Goal: Information Seeking & Learning: Check status

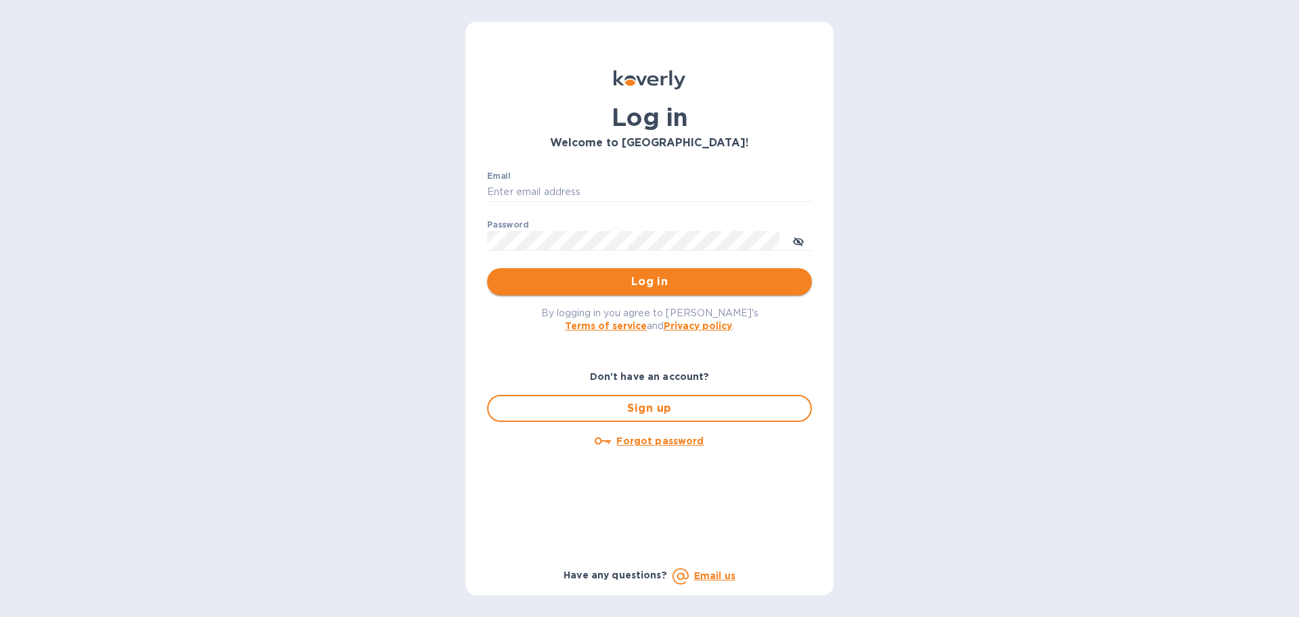
type input "[PERSON_NAME][EMAIL_ADDRESS][DOMAIN_NAME]"
click at [629, 281] on span "Log in" at bounding box center [649, 281] width 303 height 16
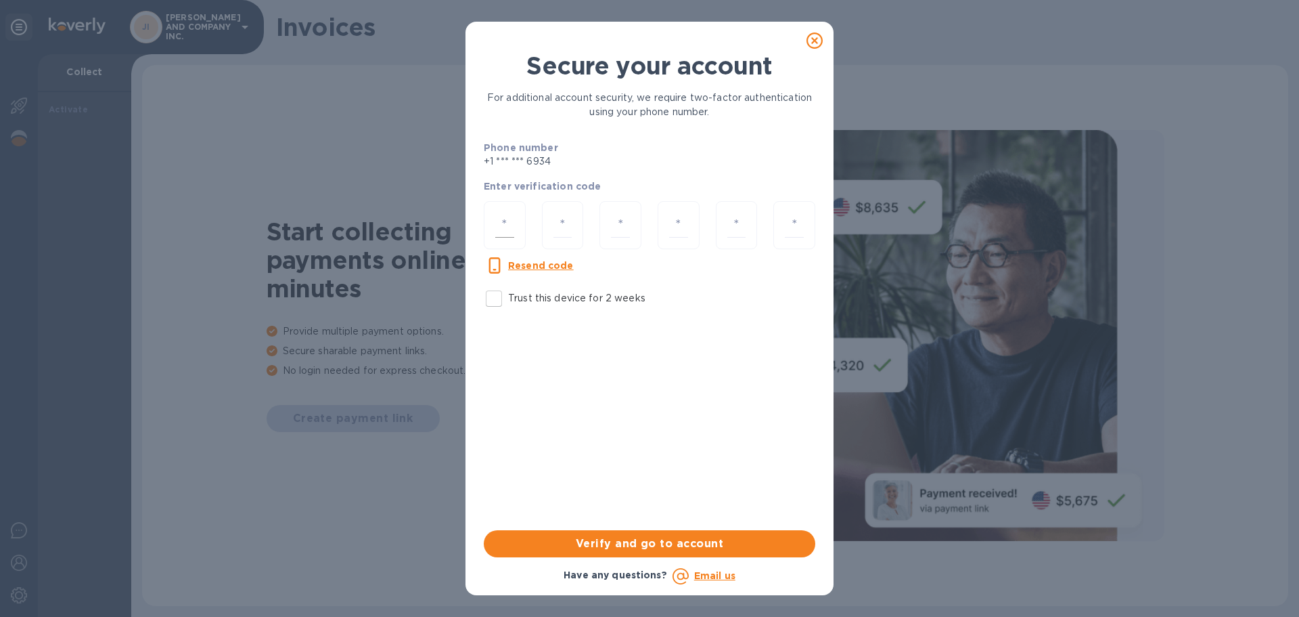
click at [510, 222] on input "number" at bounding box center [504, 224] width 19 height 25
type input "9"
type input "8"
type input "6"
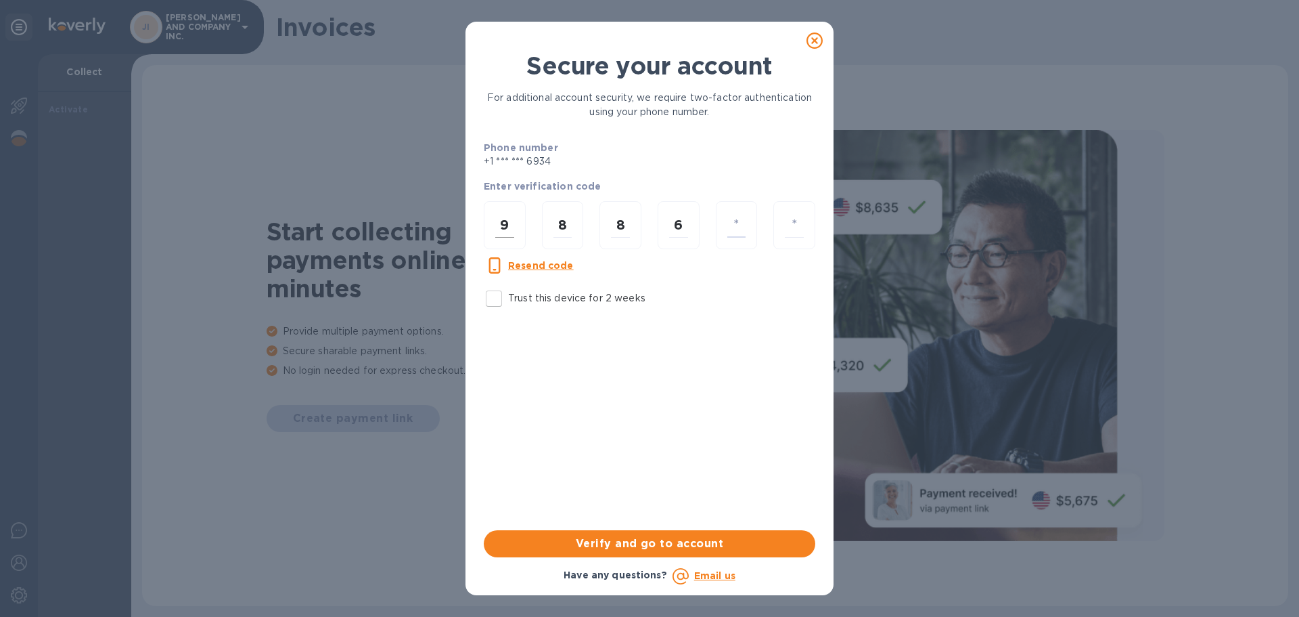
type input "7"
type input "3"
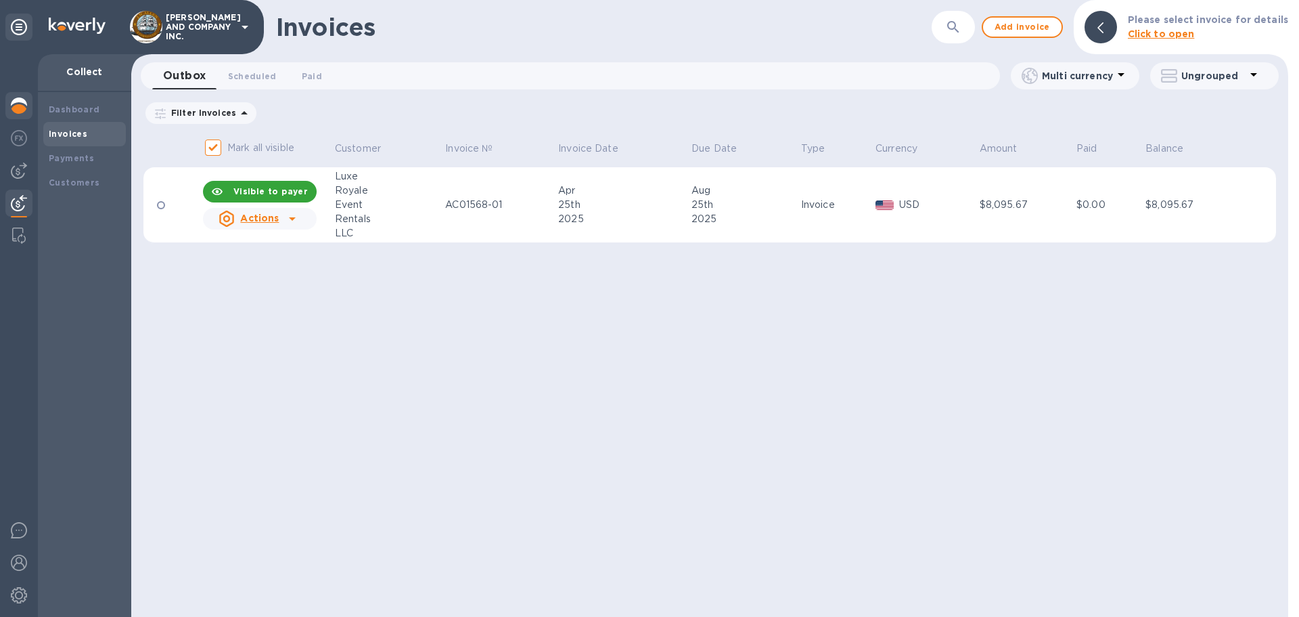
click at [18, 111] on img at bounding box center [19, 105] width 16 height 16
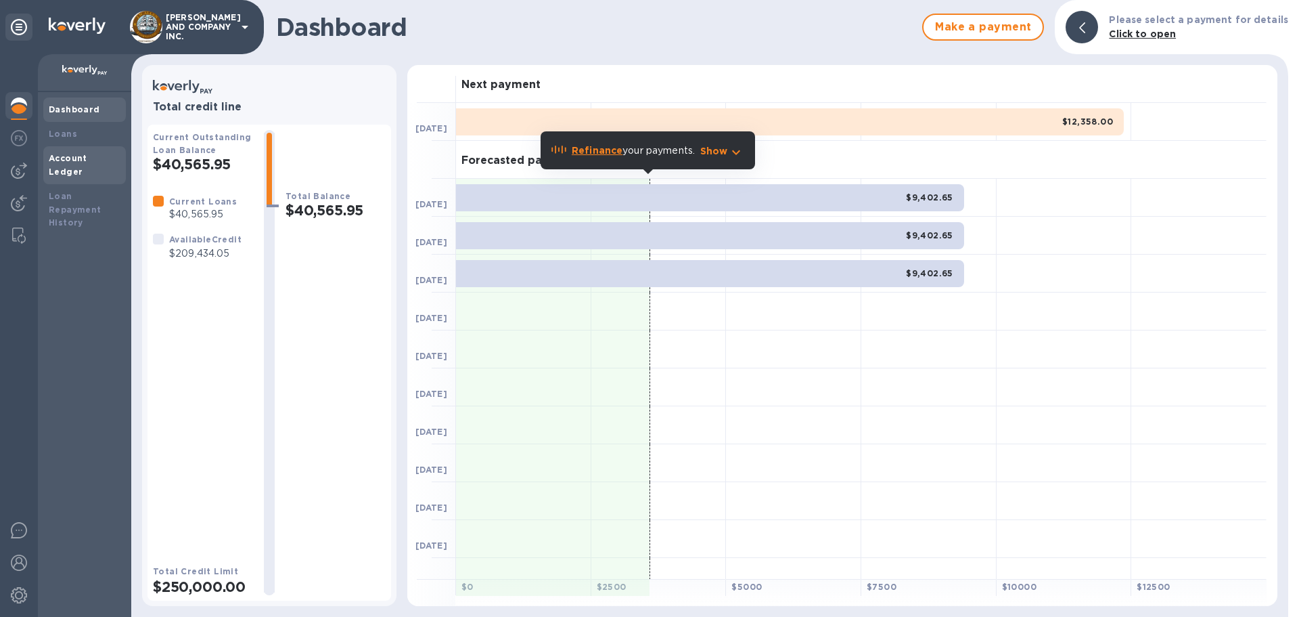
click at [68, 150] on div "Account Ledger" at bounding box center [84, 165] width 83 height 38
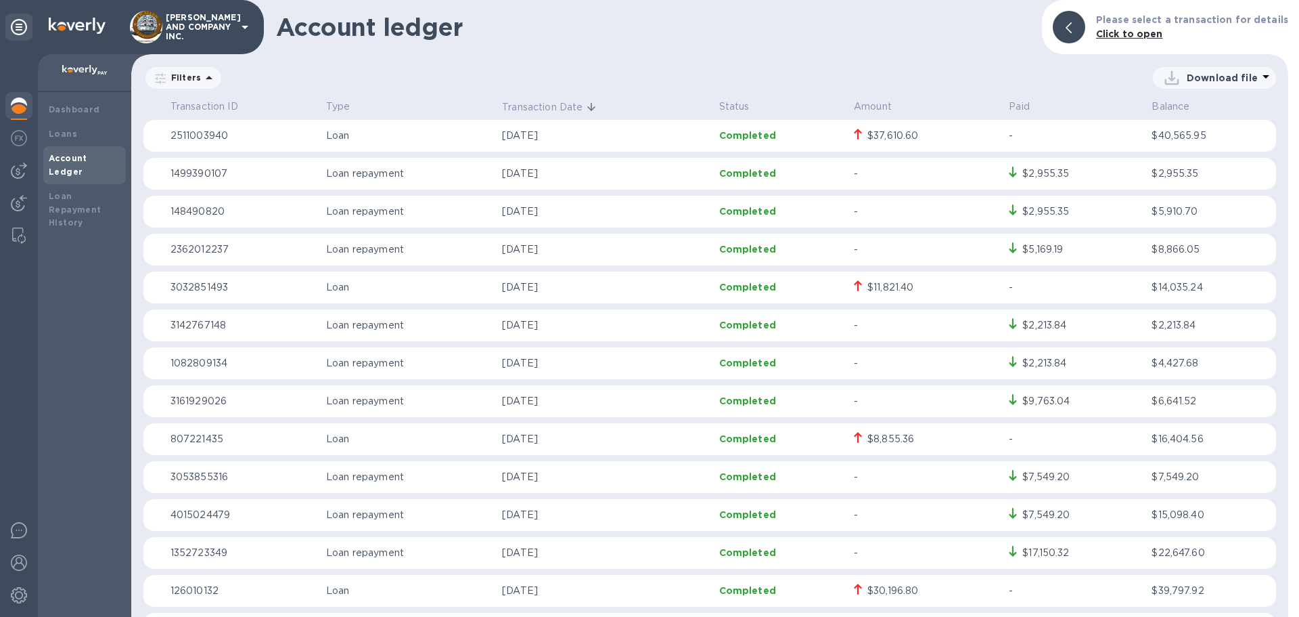
scroll to position [68, 0]
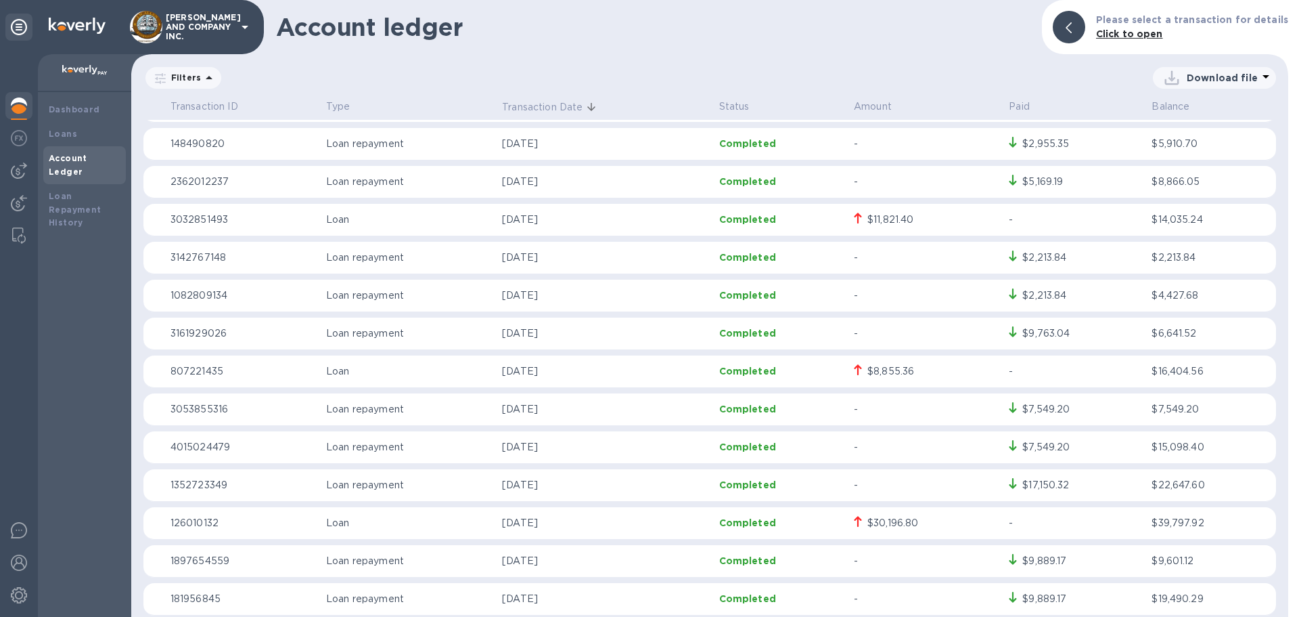
click at [1055, 483] on div "$17,150.32" at bounding box center [1046, 485] width 47 height 14
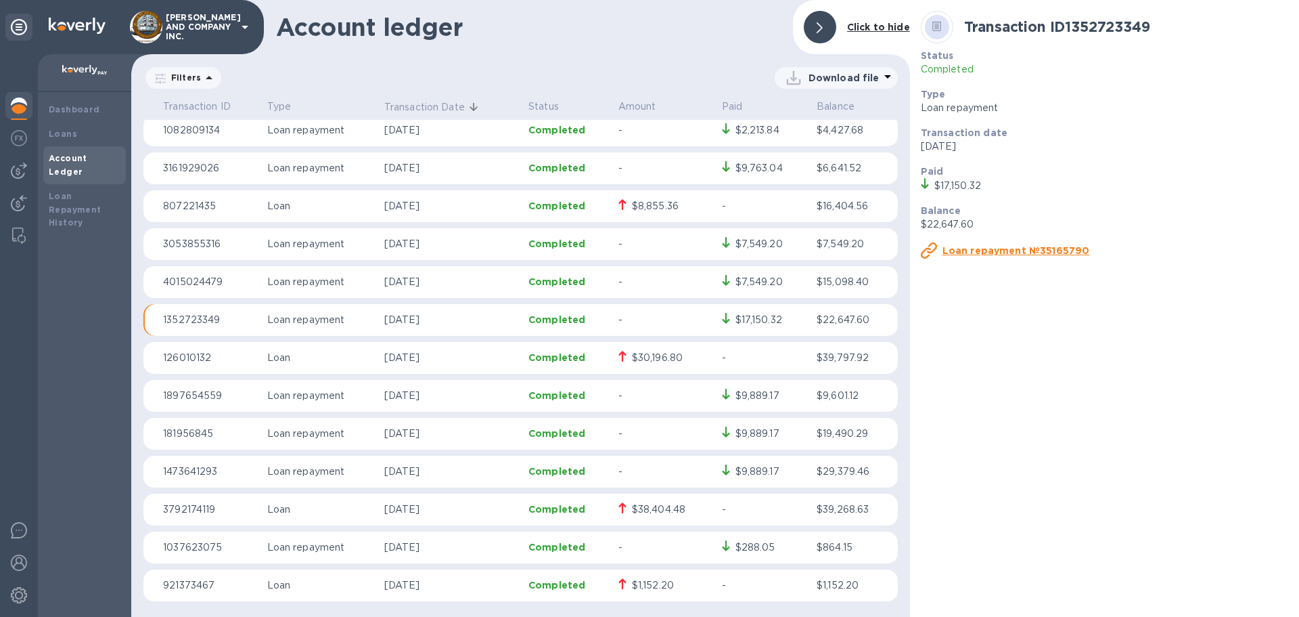
scroll to position [236, 0]
click at [883, 77] on icon at bounding box center [888, 76] width 16 height 16
click at [813, 144] on li "PDF file" at bounding box center [837, 148] width 92 height 38
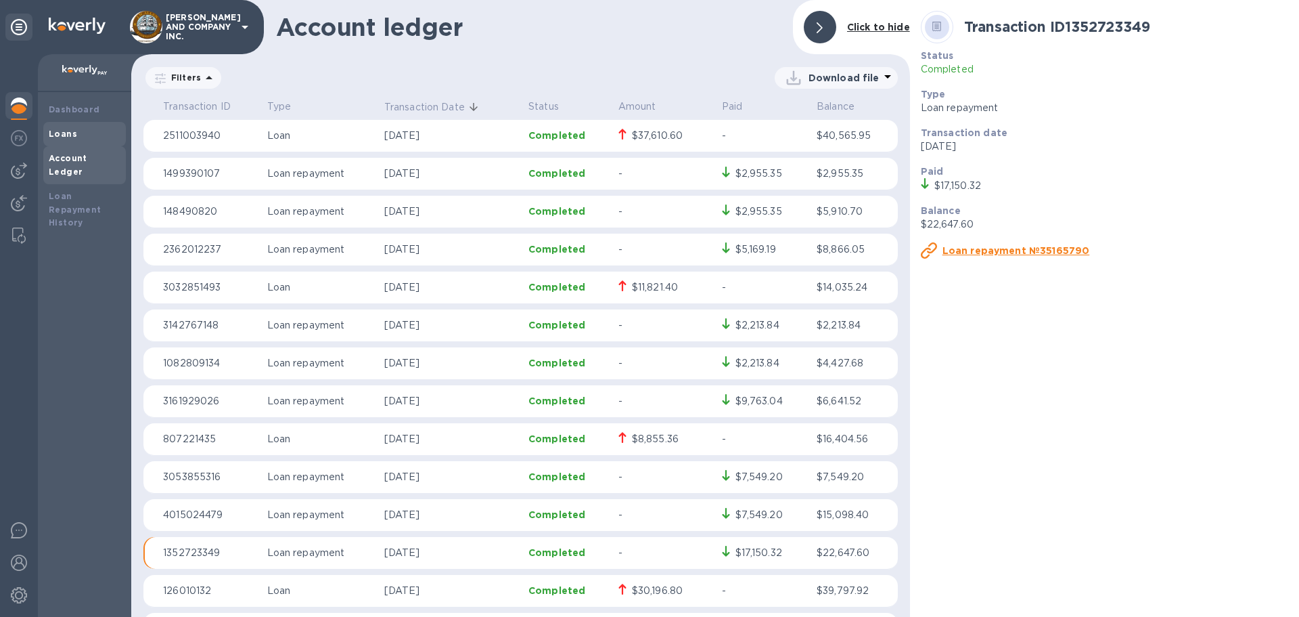
click at [68, 129] on b "Loans" at bounding box center [63, 134] width 28 height 10
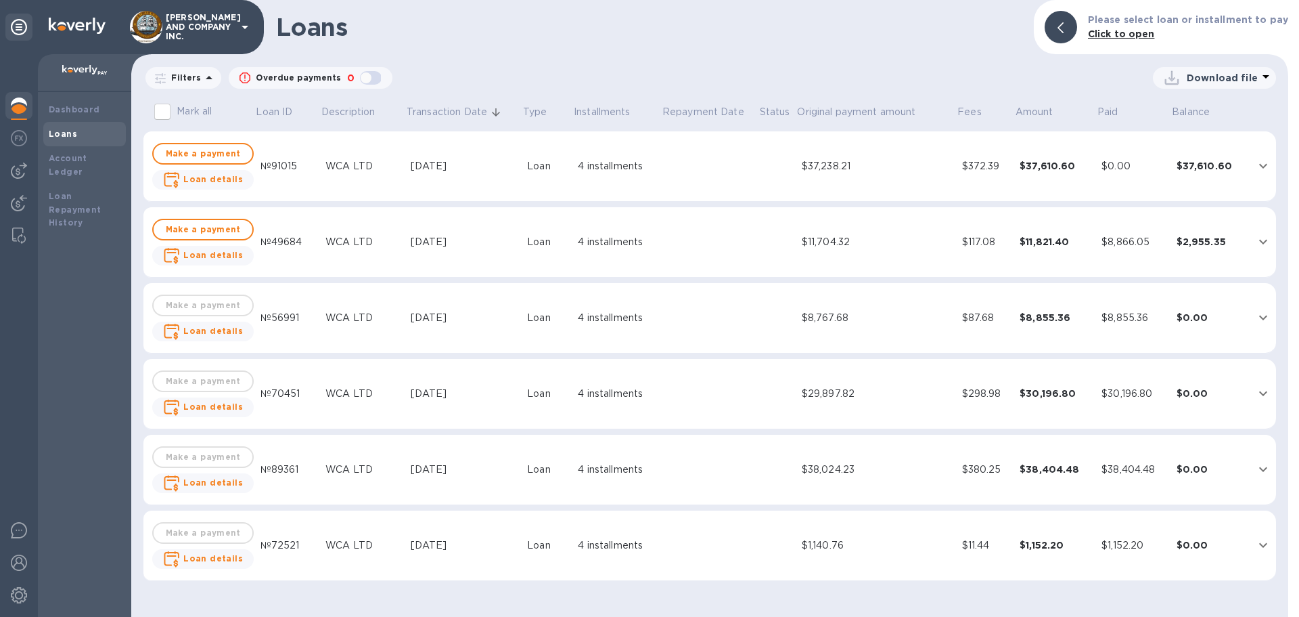
click at [1266, 165] on icon "expand row" at bounding box center [1263, 166] width 8 height 5
